Goal: Check status: Check status

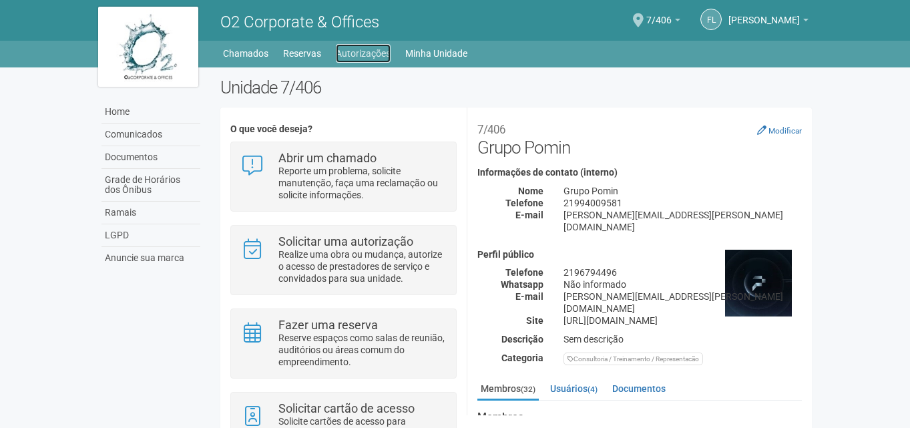
click at [354, 49] on link "Autorizações" at bounding box center [363, 53] width 55 height 19
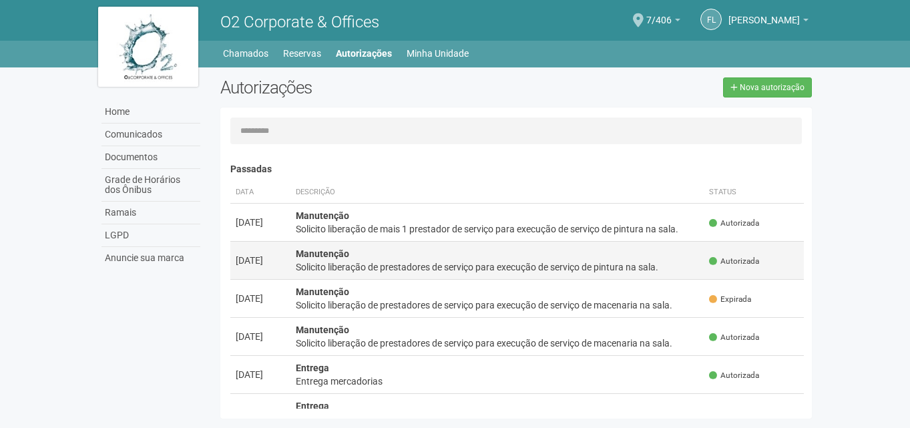
click at [392, 265] on div "Solicito liberação de prestadores de serviço para execução de serviço de pintur…" at bounding box center [497, 266] width 403 height 13
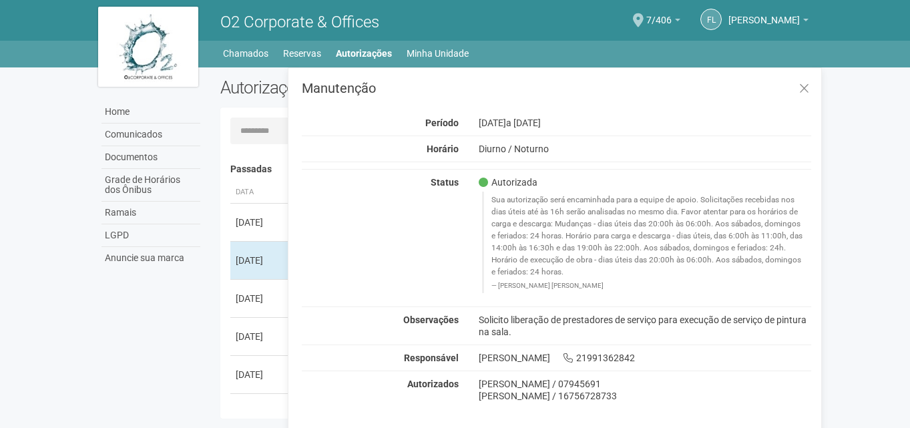
scroll to position [21, 0]
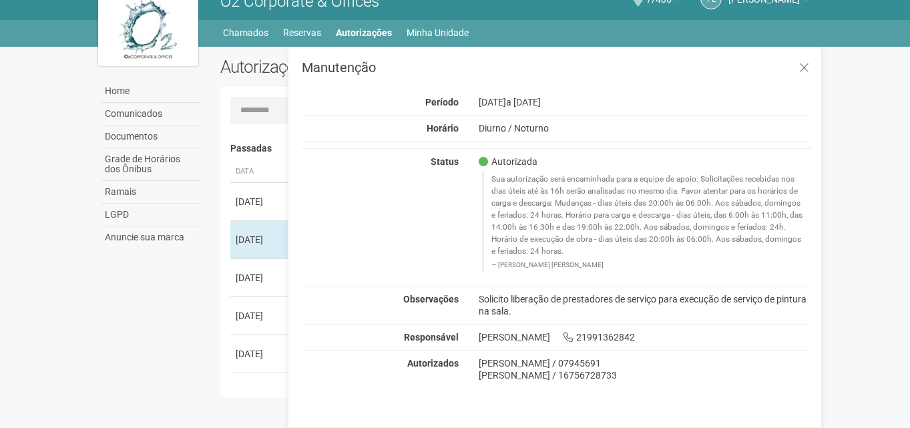
drag, startPoint x: 479, startPoint y: 299, endPoint x: 512, endPoint y: 308, distance: 34.5
click at [512, 308] on div "Solicito liberação de prestadores de serviço para execução de serviço de pintur…" at bounding box center [645, 305] width 353 height 24
copy div "Solicito liberação de prestadores de serviço para execução de serviço de pintur…"
